Goal: Information Seeking & Learning: Learn about a topic

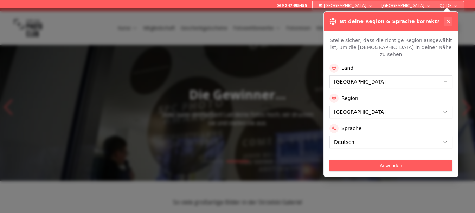
click at [450, 18] on button at bounding box center [448, 21] width 8 height 8
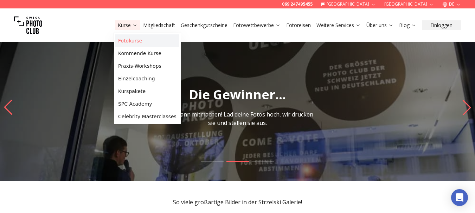
click at [128, 38] on link "Fotokurse" at bounding box center [147, 40] width 64 height 13
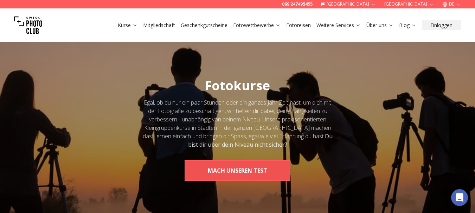
click at [227, 175] on button "MACH UNSEREN TEST" at bounding box center [237, 170] width 106 height 21
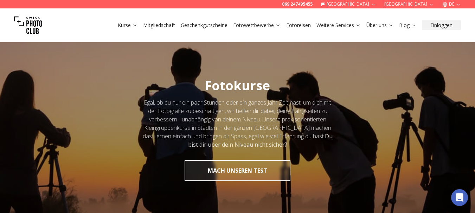
scroll to position [211, 0]
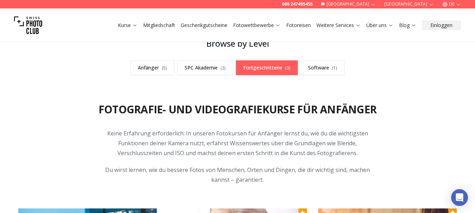
click at [262, 70] on link "Fortgeschrittene ( 3 )" at bounding box center [267, 67] width 62 height 15
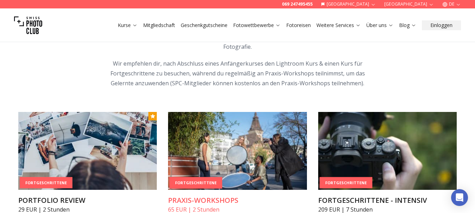
scroll to position [895, 0]
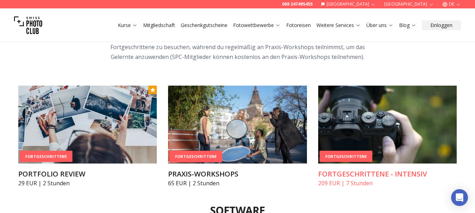
click at [361, 118] on img at bounding box center [387, 125] width 139 height 78
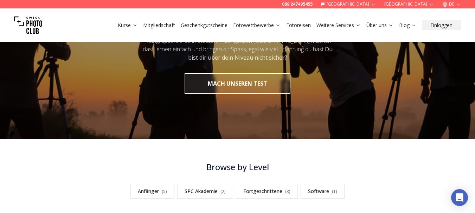
scroll to position [157, 0]
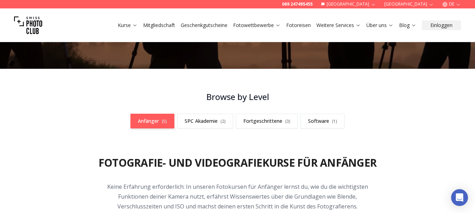
click at [150, 122] on link "Anfänger ( 5 )" at bounding box center [152, 121] width 44 height 15
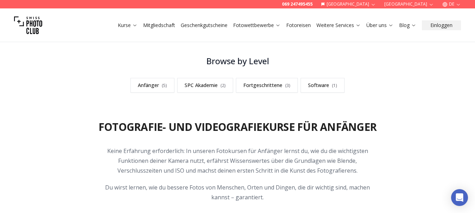
scroll to position [123, 0]
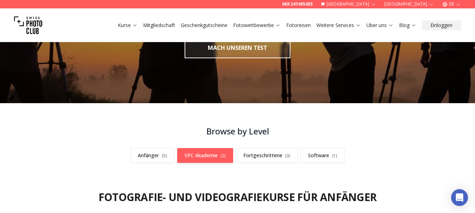
click at [203, 152] on link "SPC Akademie ( 2 )" at bounding box center [205, 155] width 56 height 15
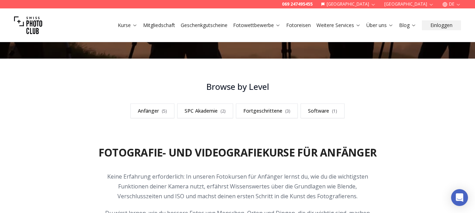
scroll to position [154, 0]
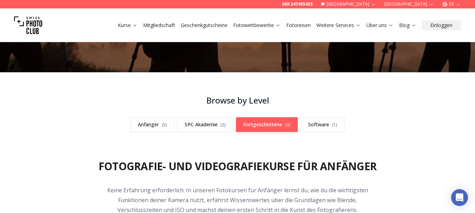
click at [252, 123] on link "Fortgeschrittene ( 3 )" at bounding box center [267, 124] width 62 height 15
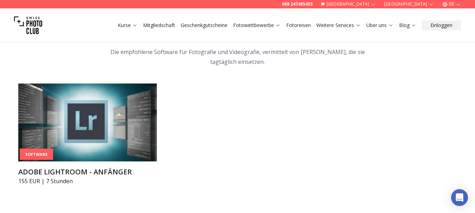
scroll to position [931, 0]
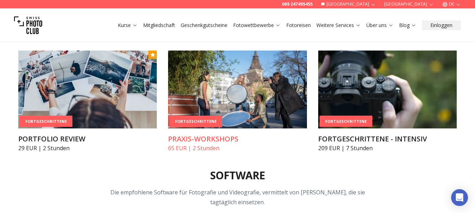
click at [220, 117] on img at bounding box center [237, 90] width 139 height 78
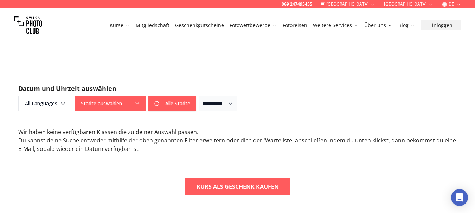
scroll to position [492, 0]
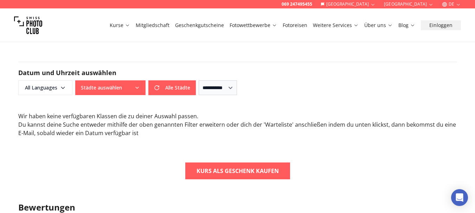
click at [137, 85] on icon "button" at bounding box center [137, 88] width 6 height 6
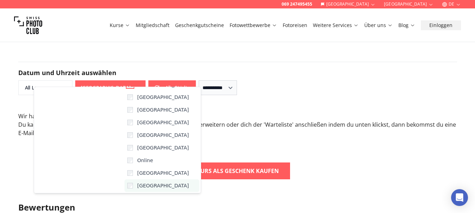
scroll to position [63, 0]
click at [218, 202] on h3 "Bewertungen" at bounding box center [237, 207] width 439 height 11
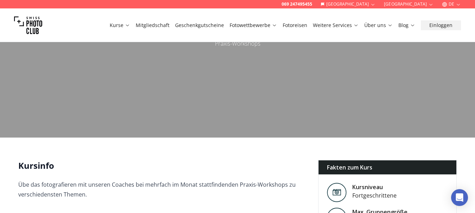
scroll to position [0, 0]
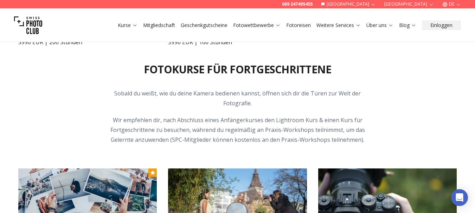
scroll to position [825, 0]
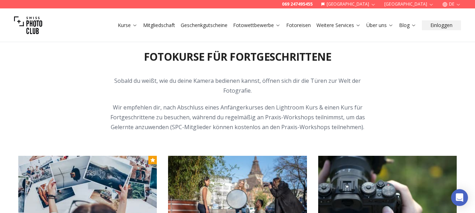
click at [292, 25] on link "Fotoreisen" at bounding box center [298, 25] width 25 height 7
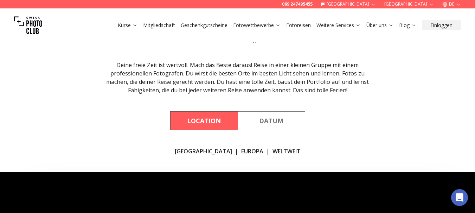
scroll to position [141, 0]
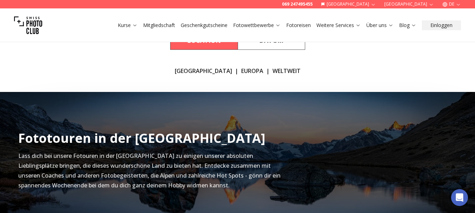
click at [272, 71] on link "WELTWEIT" at bounding box center [286, 71] width 28 height 8
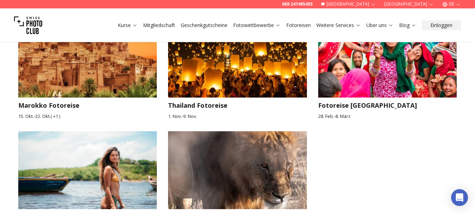
scroll to position [842, 0]
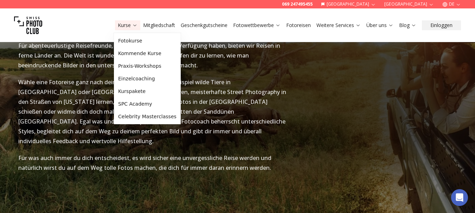
click at [125, 22] on link "Kurse" at bounding box center [128, 25] width 20 height 7
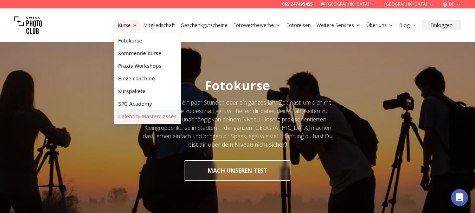
click at [129, 117] on link "Celebrity Masterclasses" at bounding box center [147, 116] width 64 height 13
click at [128, 117] on link "Celebrity Masterclasses" at bounding box center [147, 116] width 64 height 13
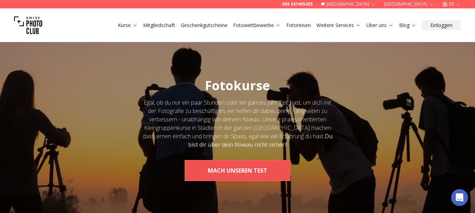
click at [257, 172] on button "MACH UNSEREN TEST" at bounding box center [237, 170] width 106 height 21
